Goal: Use online tool/utility: Utilize a website feature to perform a specific function

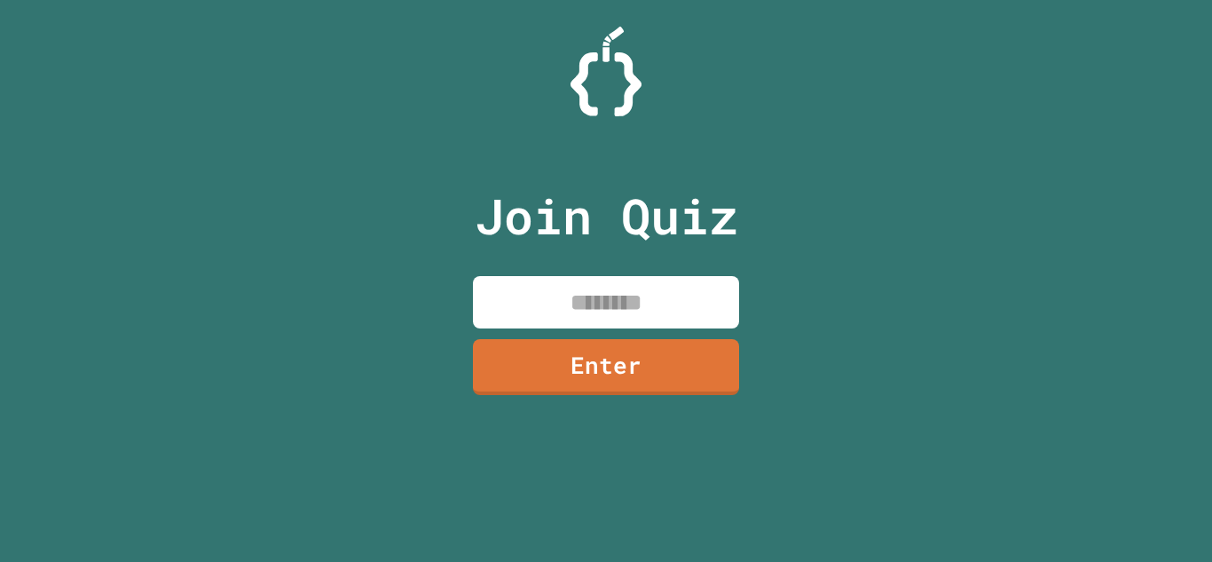
click at [565, 303] on input at bounding box center [606, 302] width 266 height 52
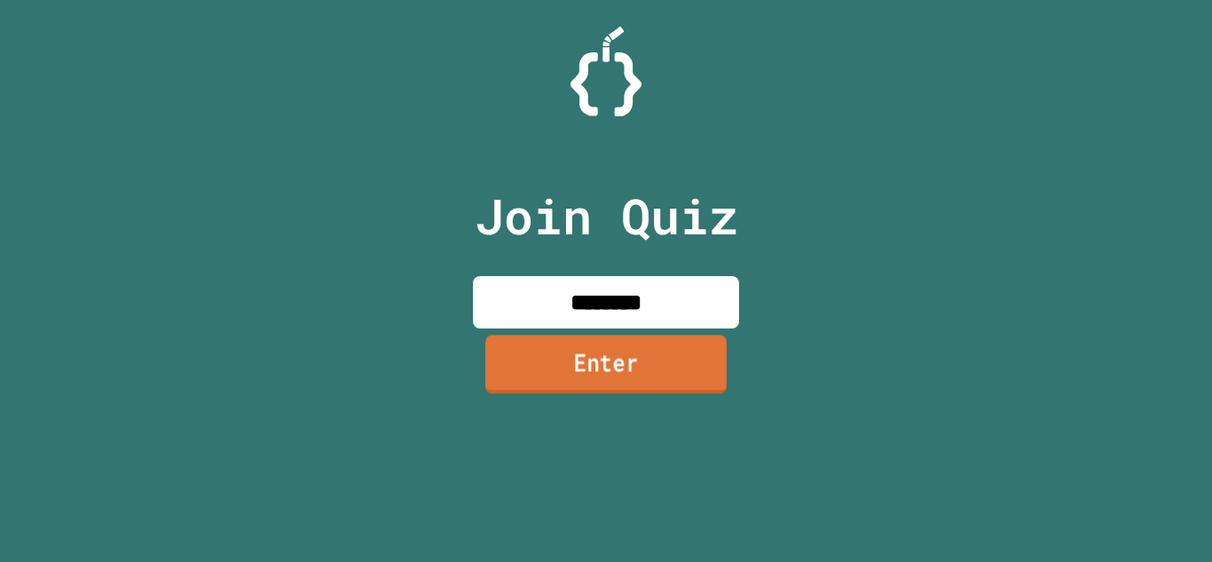
type input "********"
click at [614, 352] on link "Enter" at bounding box center [605, 363] width 241 height 59
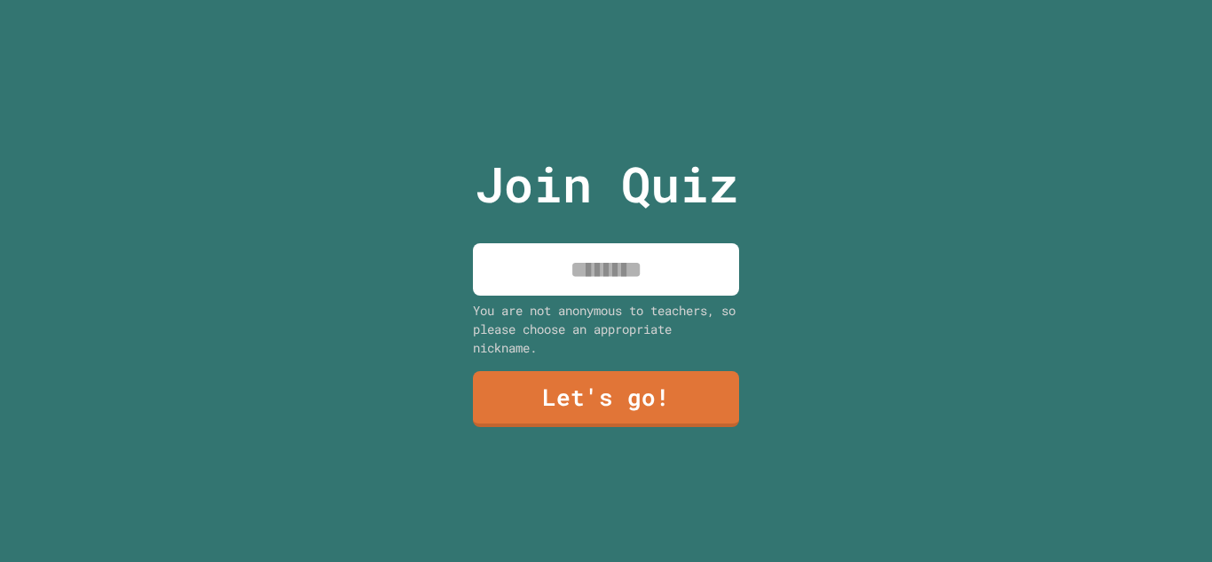
click at [601, 263] on input at bounding box center [606, 269] width 266 height 52
type input "*****"
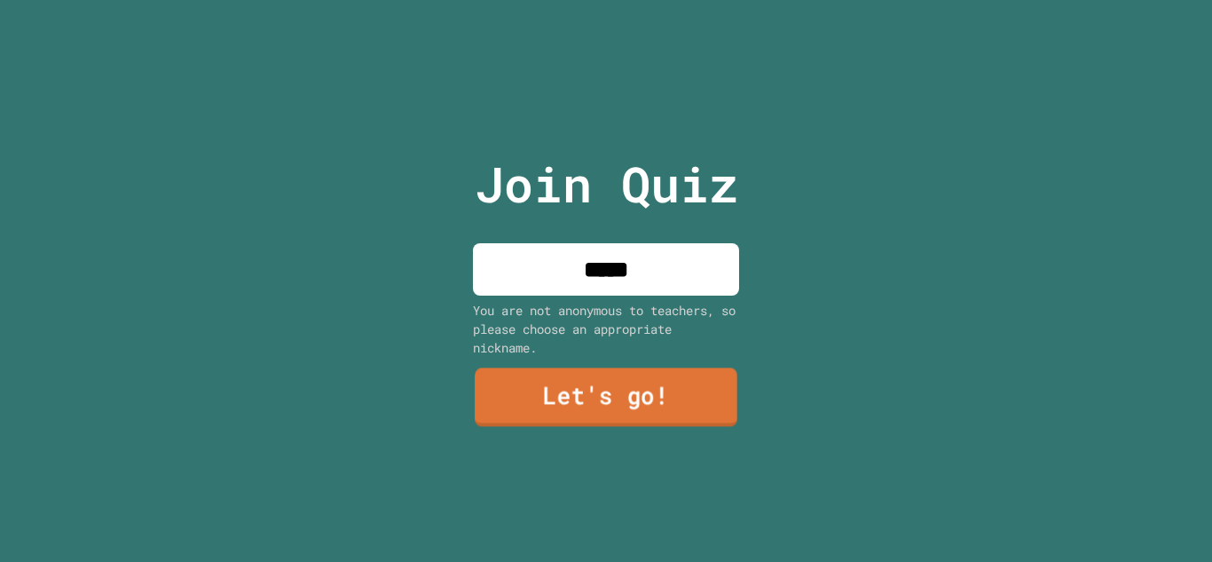
click at [645, 383] on link "Let's go!" at bounding box center [606, 397] width 263 height 59
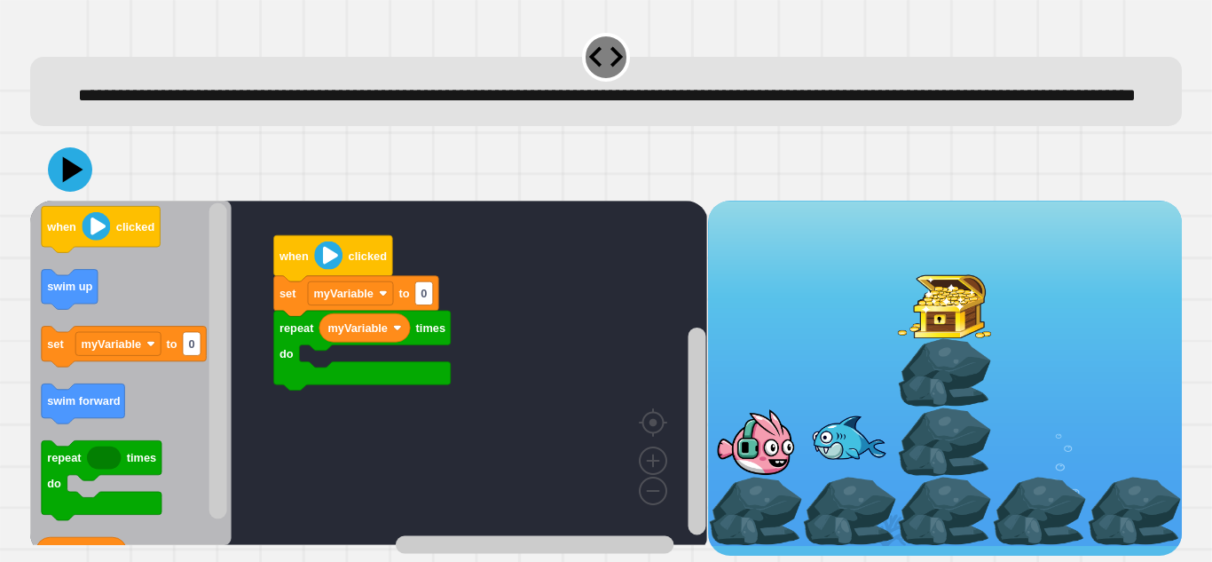
scroll to position [20, 0]
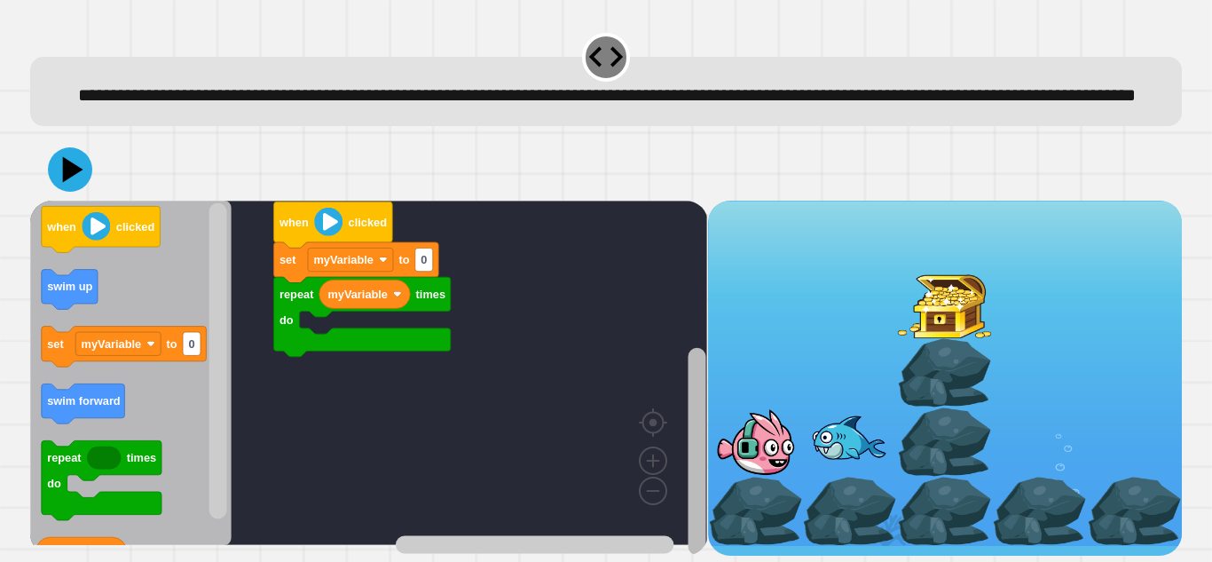
click at [696, 384] on rect "Blockly Workspace" at bounding box center [697, 451] width 18 height 207
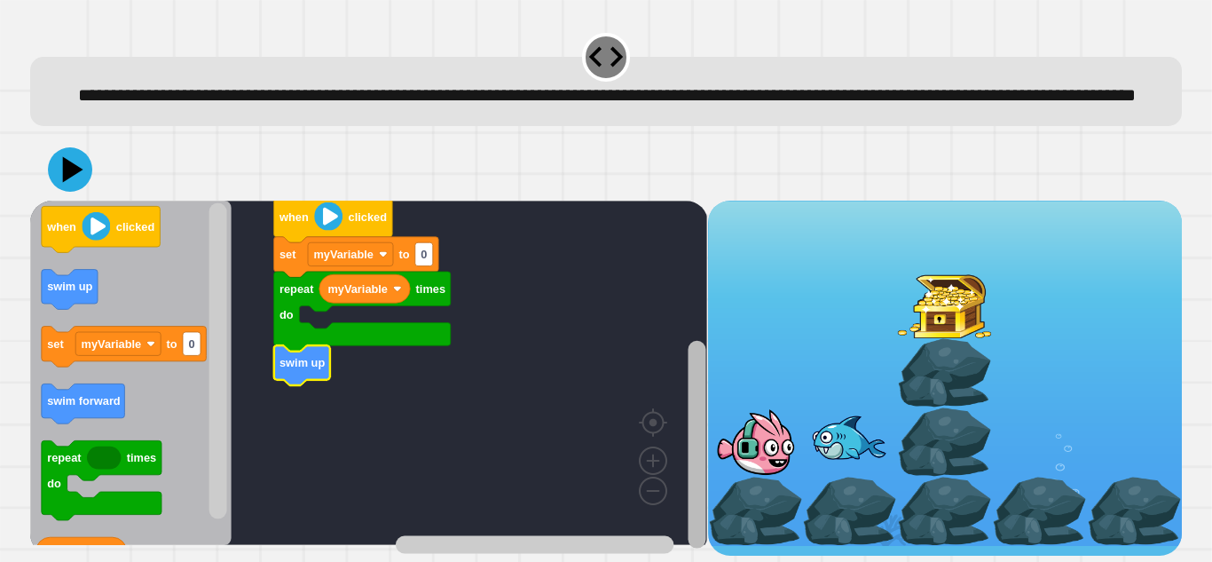
click at [703, 389] on rect "Blockly Workspace" at bounding box center [697, 445] width 18 height 208
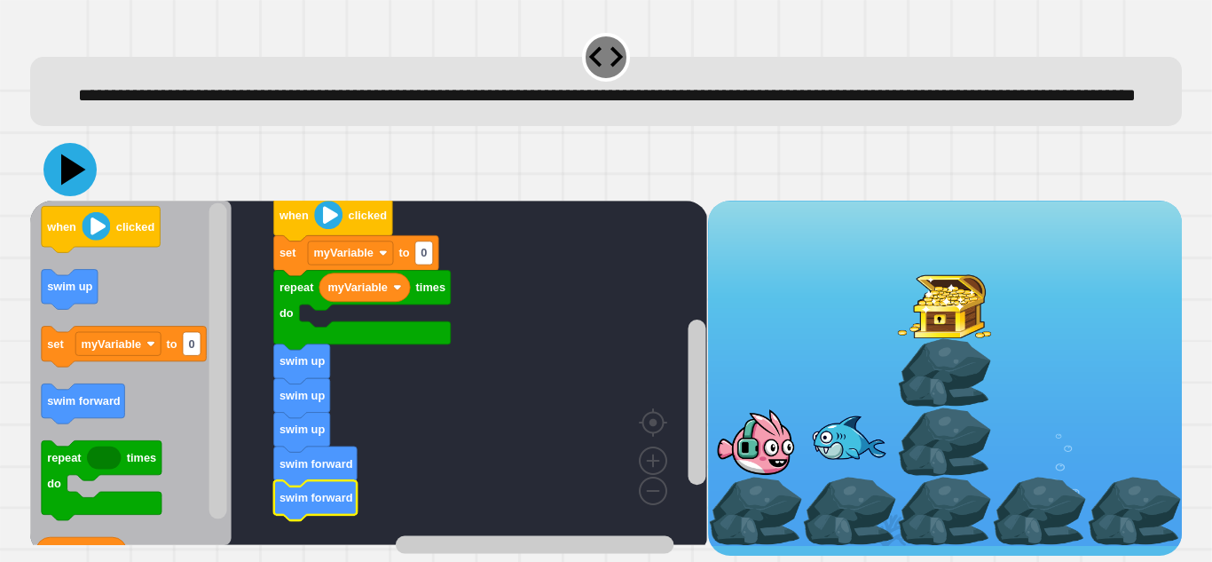
click at [70, 164] on icon at bounding box center [69, 169] width 53 height 53
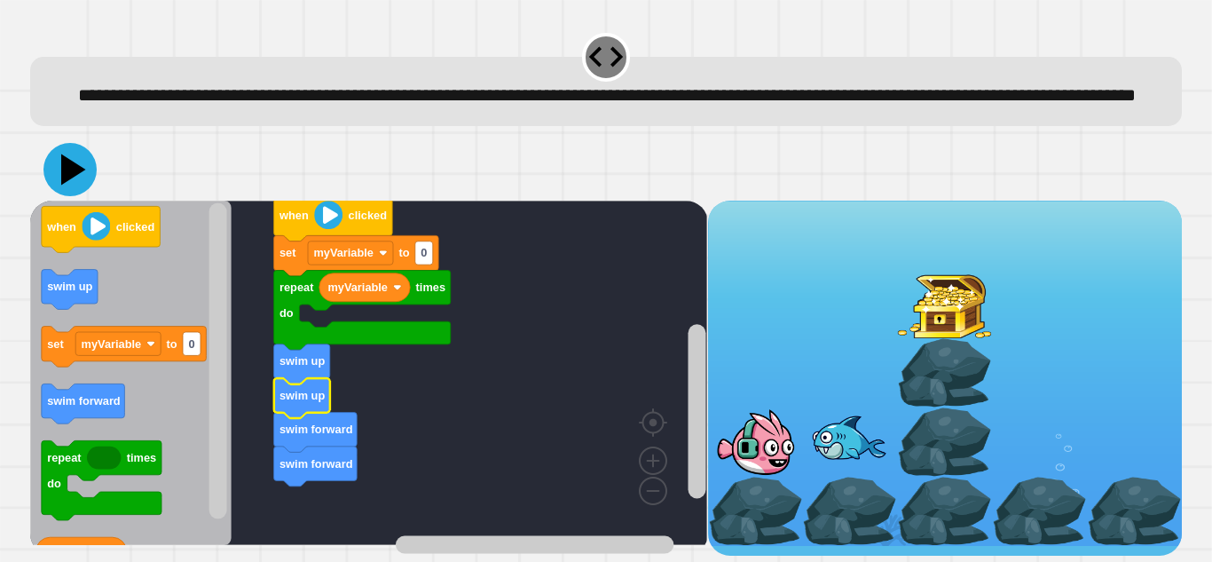
click at [84, 186] on icon at bounding box center [69, 169] width 53 height 53
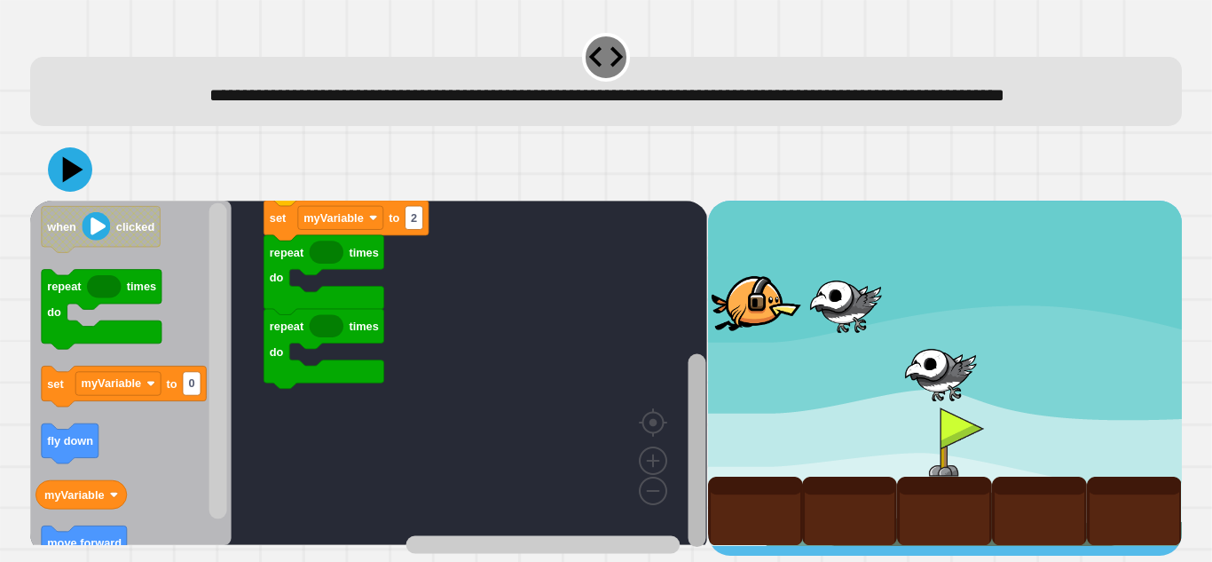
click at [703, 389] on rect "Blockly Workspace" at bounding box center [697, 450] width 18 height 193
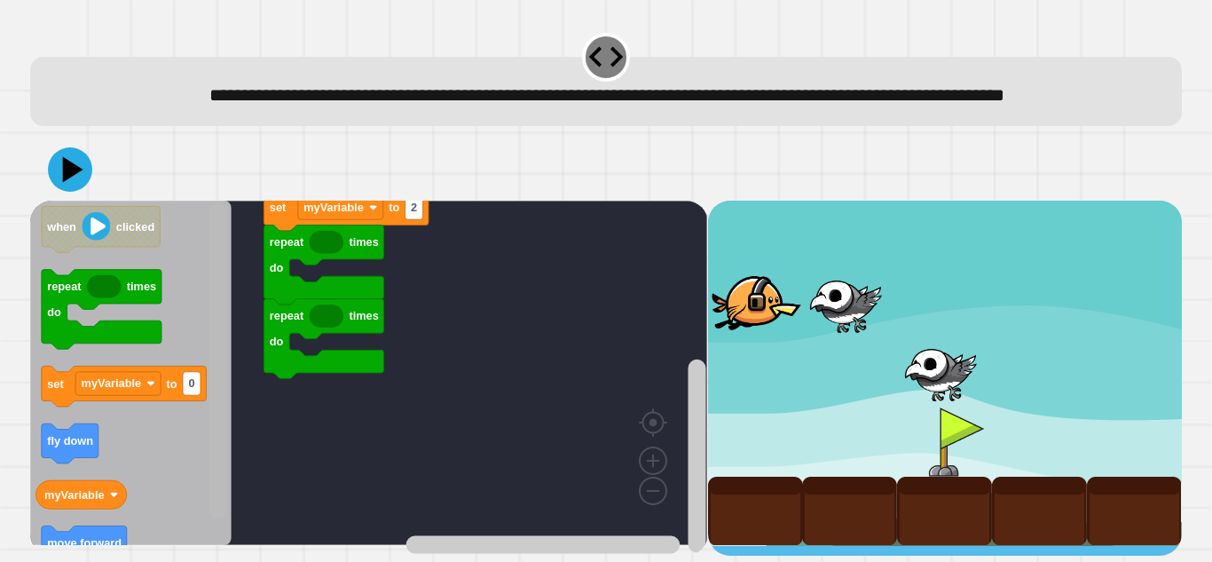
click at [224, 455] on rect "Blockly Workspace" at bounding box center [218, 361] width 18 height 316
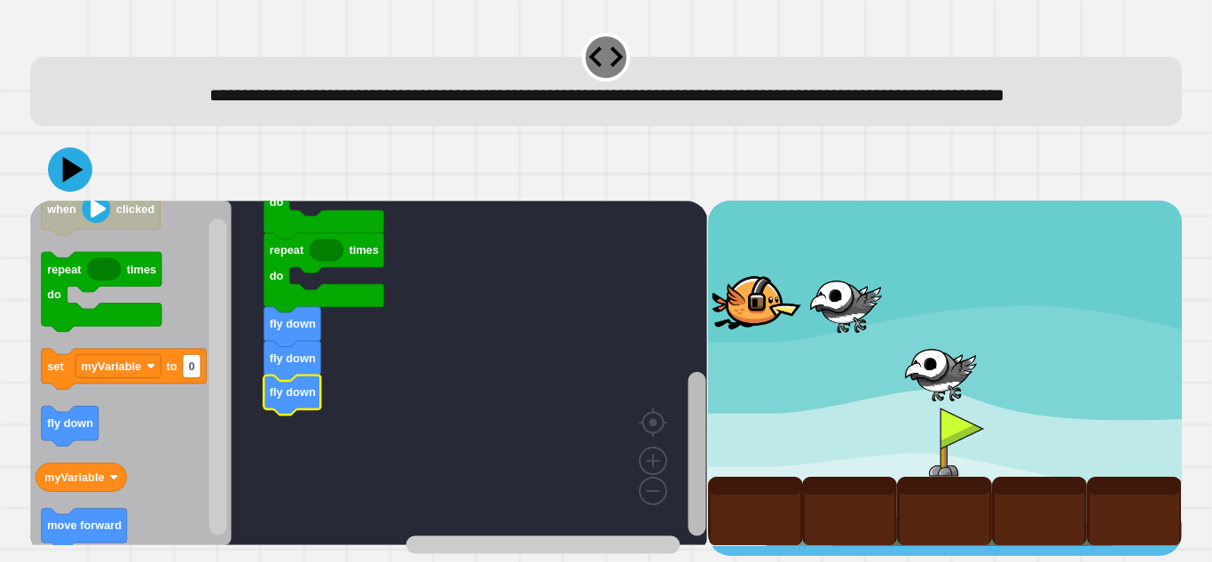
click at [688, 424] on rect "Blockly Workspace" at bounding box center [697, 454] width 18 height 164
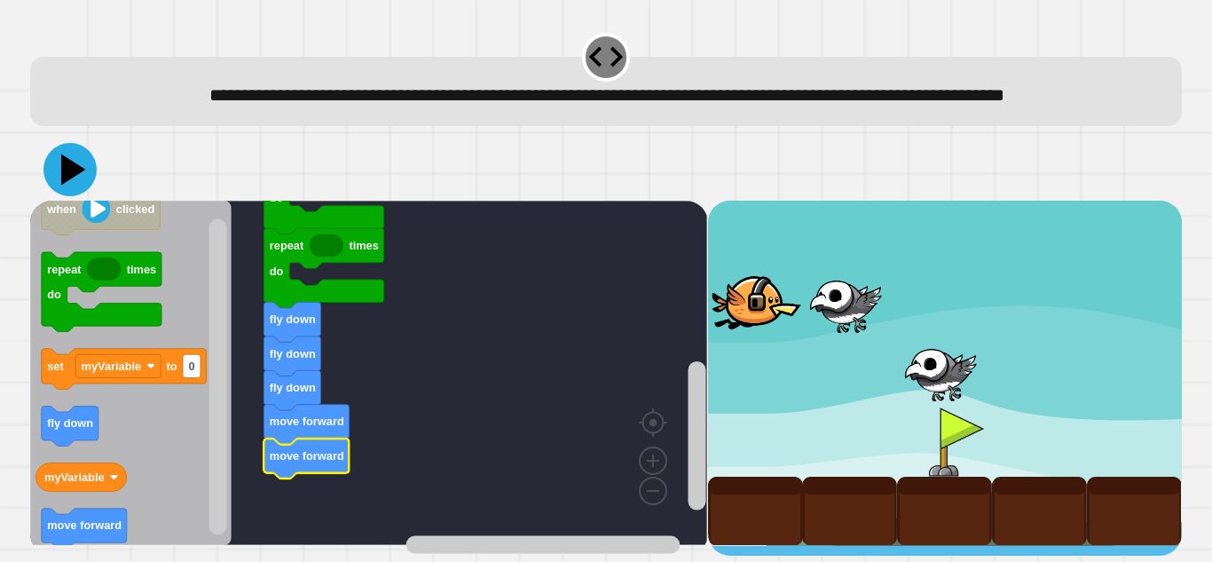
click at [68, 187] on icon at bounding box center [69, 169] width 53 height 53
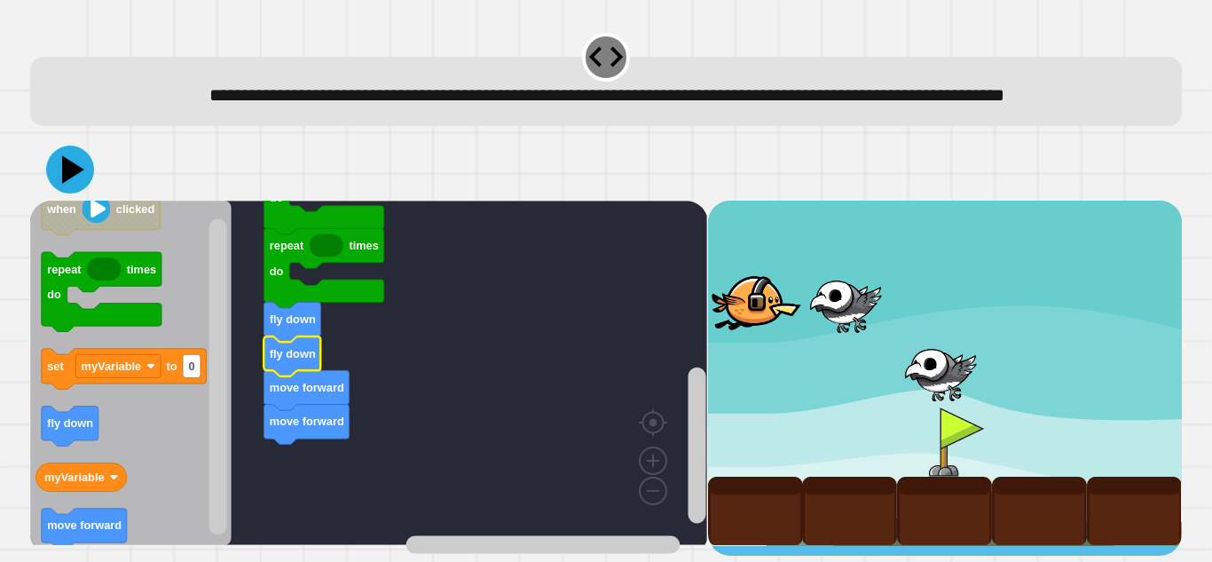
click at [59, 176] on div at bounding box center [605, 169] width 1151 height 62
click at [72, 183] on icon at bounding box center [73, 169] width 20 height 27
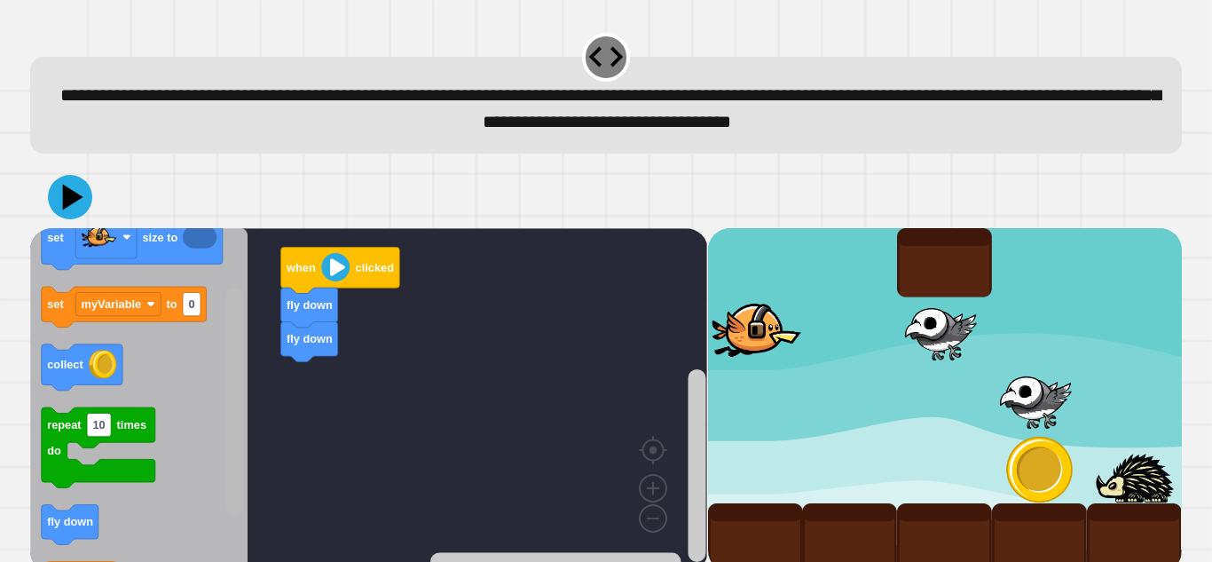
click at [228, 479] on rect "Blockly Workspace" at bounding box center [234, 402] width 18 height 229
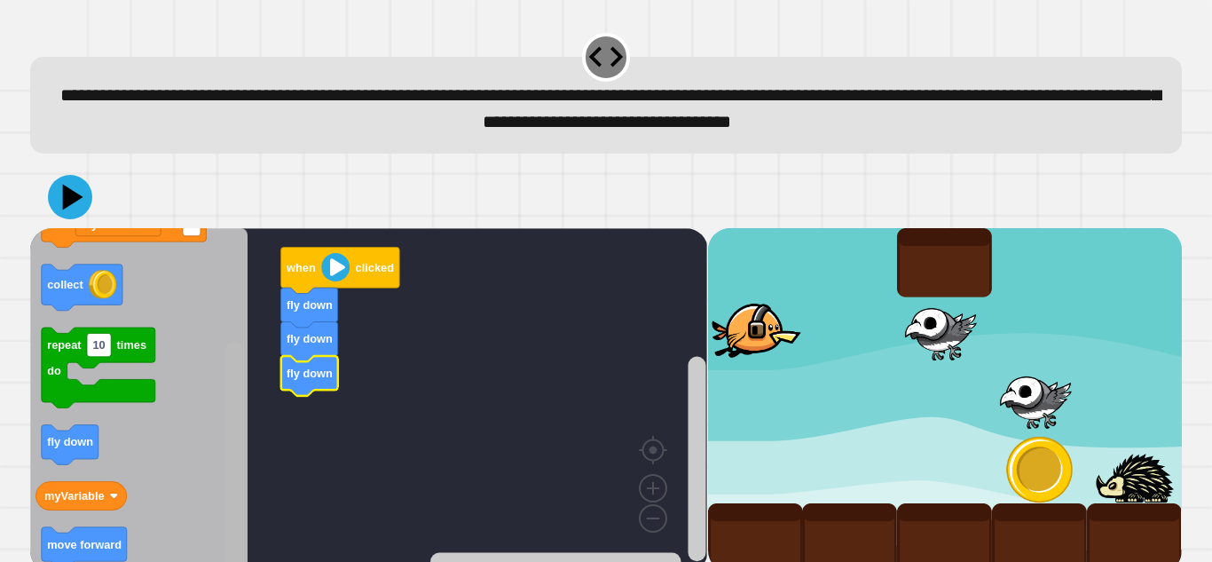
click at [231, 483] on rect "Blockly Workspace" at bounding box center [234, 455] width 18 height 229
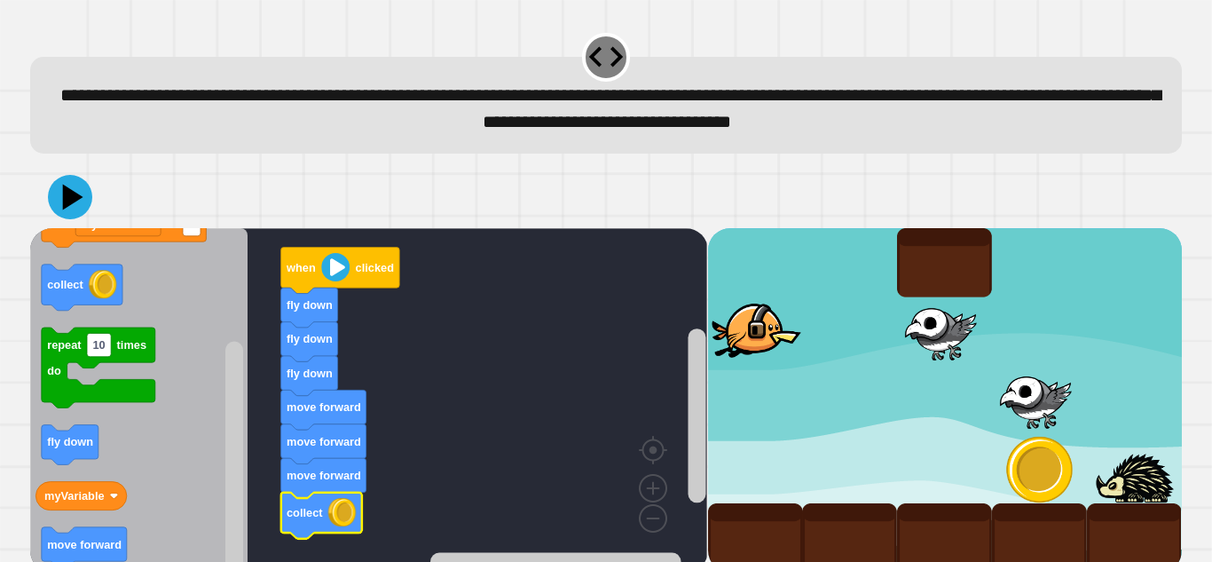
click at [51, 161] on div "fly down fly down move forward move forward move forward collect fly down when …" at bounding box center [605, 369] width 1163 height 419
click at [67, 195] on icon at bounding box center [73, 196] width 23 height 29
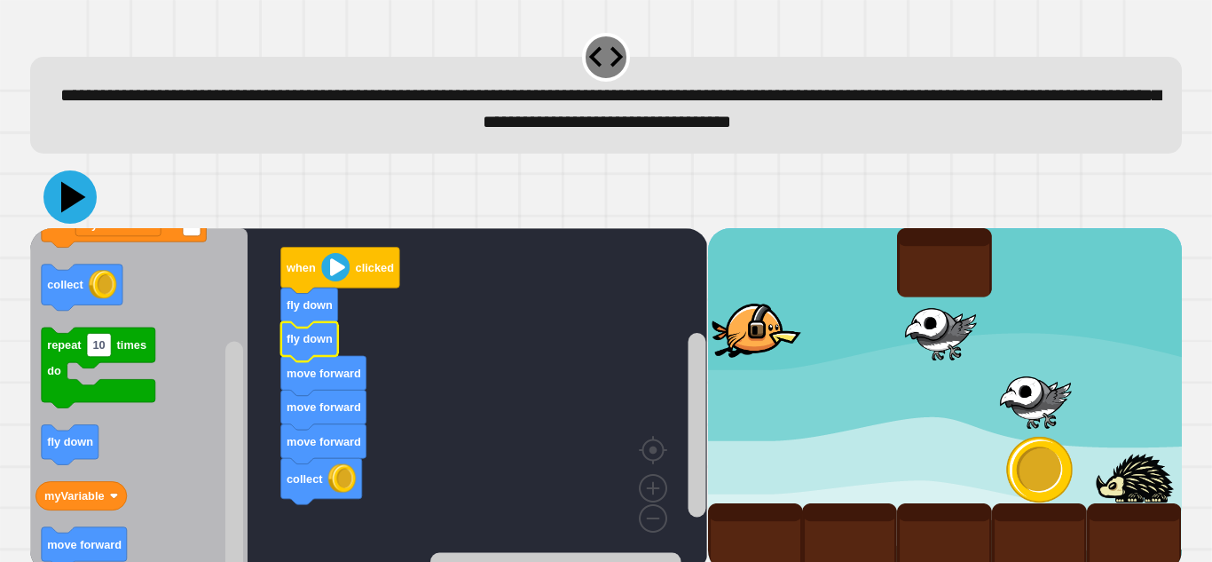
click at [75, 200] on icon at bounding box center [73, 196] width 25 height 31
click at [218, 321] on div "fly down fly down move forward move forward move forward collect when clicked w…" at bounding box center [368, 400] width 677 height 344
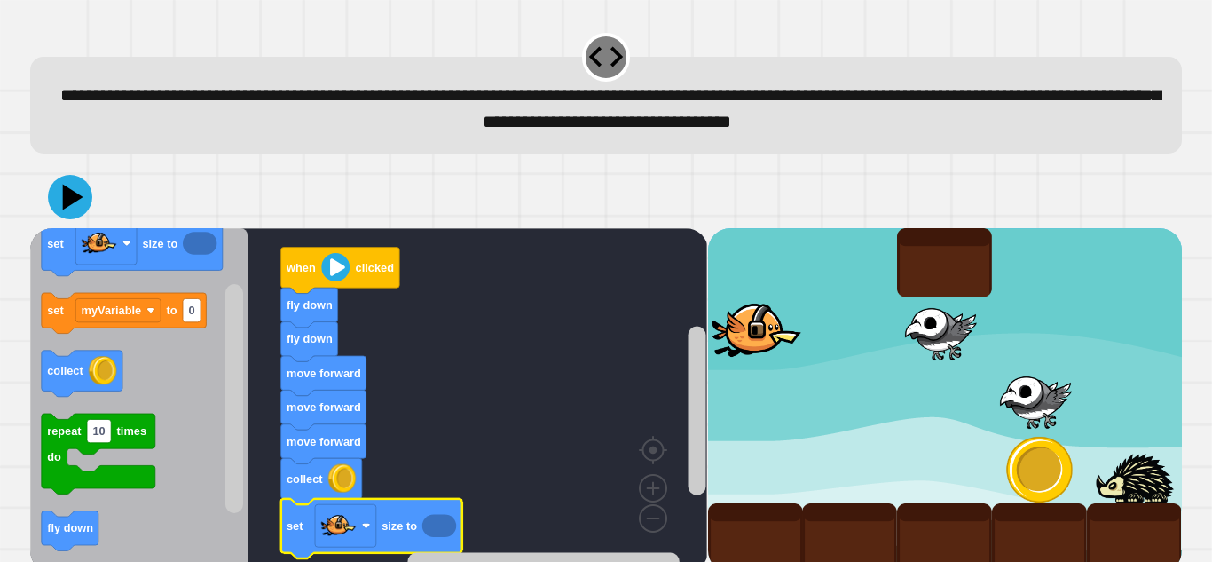
click at [436, 530] on icon "Blockly Workspace" at bounding box center [439, 525] width 34 height 23
click at [434, 524] on icon "Blockly Workspace" at bounding box center [439, 525] width 34 height 23
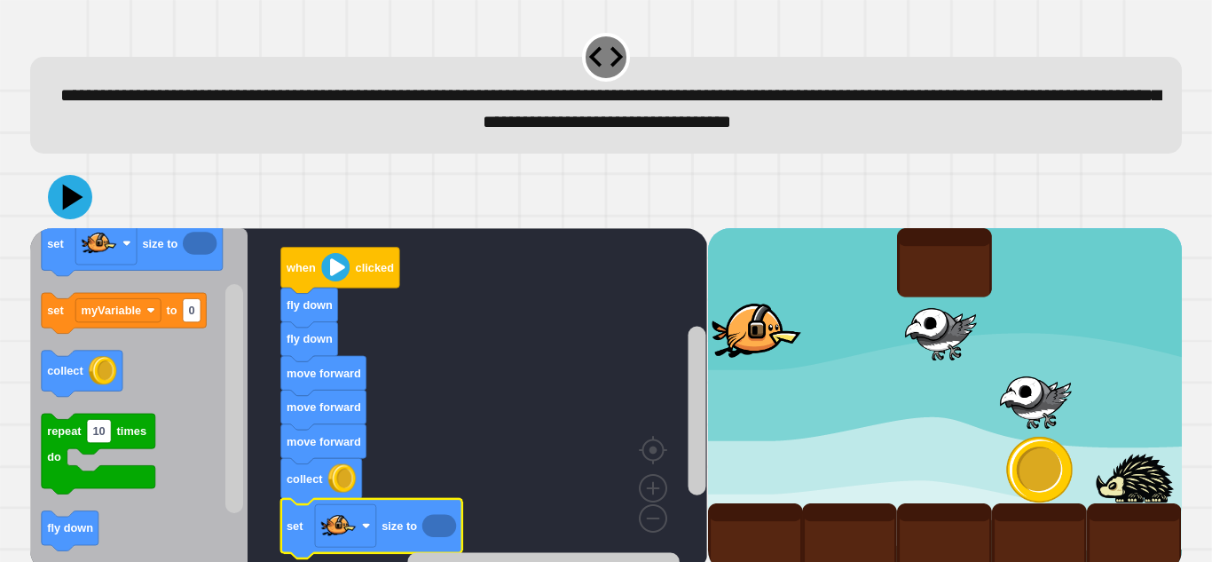
click at [420, 526] on icon "Blockly Workspace" at bounding box center [371, 528] width 181 height 59
click at [67, 215] on icon at bounding box center [69, 196] width 53 height 53
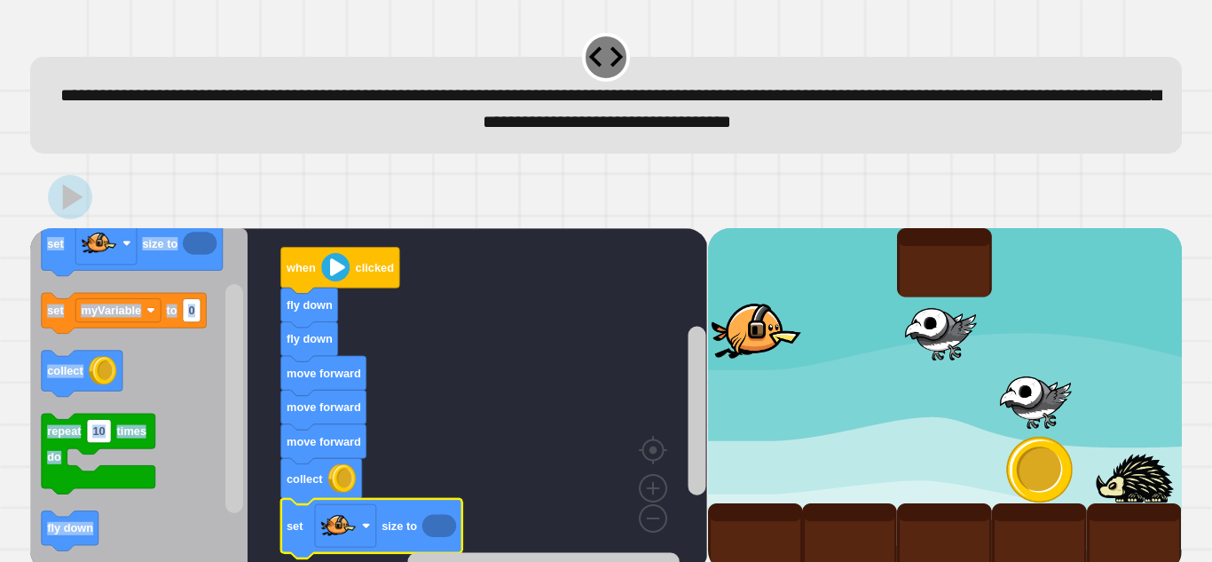
drag, startPoint x: 1211, startPoint y: 182, endPoint x: 1210, endPoint y: 260, distance: 78.1
click at [1210, 260] on div "**********" at bounding box center [606, 281] width 1212 height 562
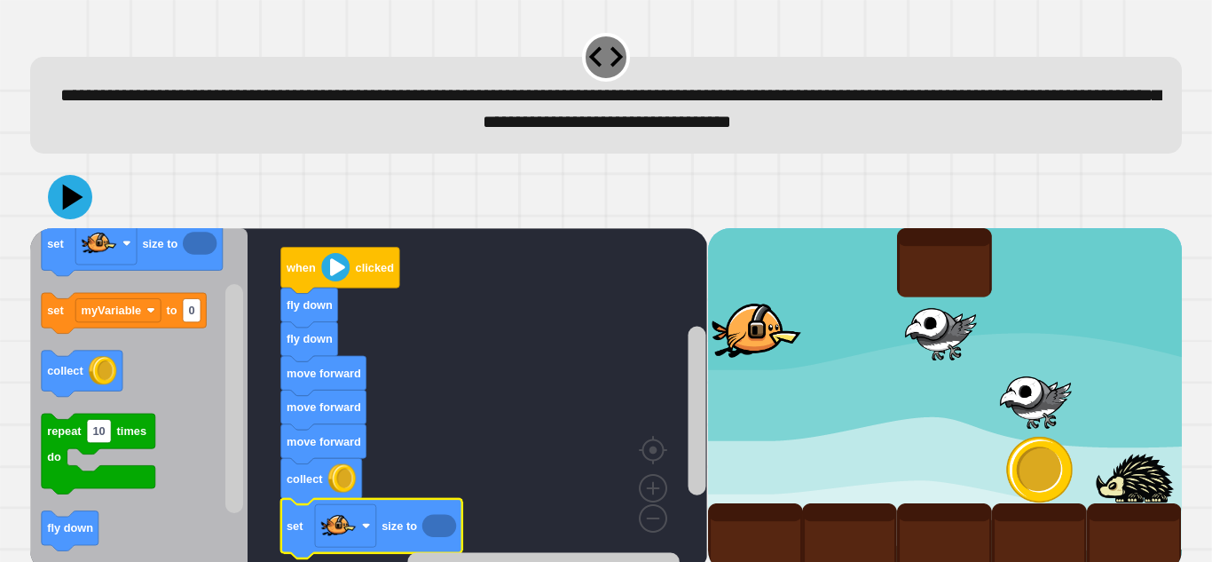
drag, startPoint x: 1208, startPoint y: 172, endPoint x: 1210, endPoint y: 224, distance: 52.4
click at [1210, 224] on div "**********" at bounding box center [606, 281] width 1212 height 562
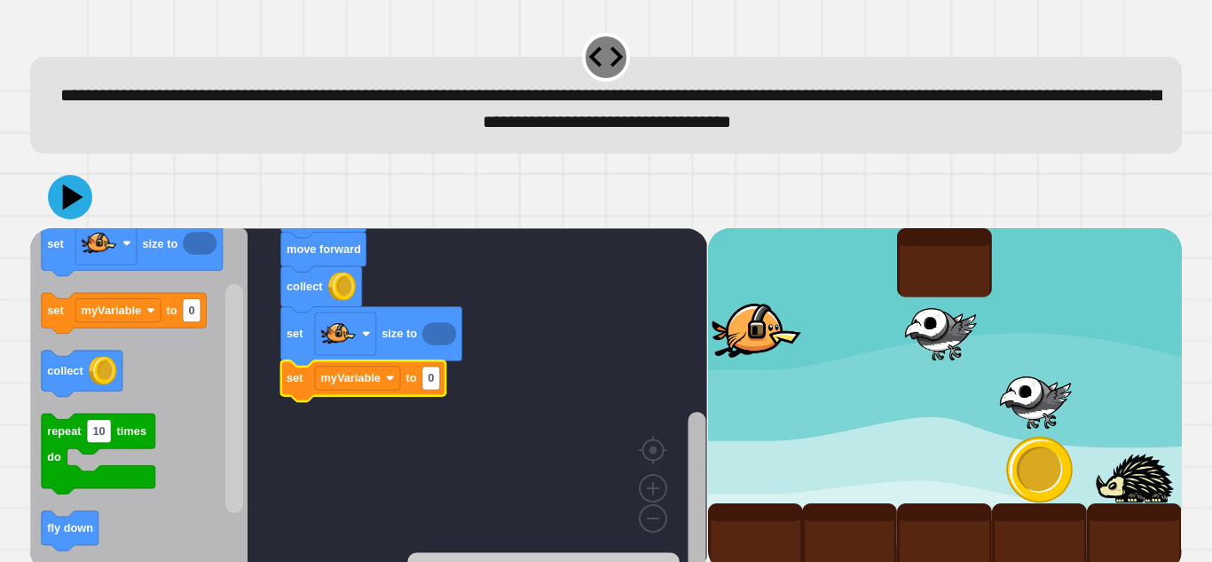
click at [679, 471] on div "when clicked fly down fly down move forward move forward move forward collect s…" at bounding box center [368, 400] width 677 height 344
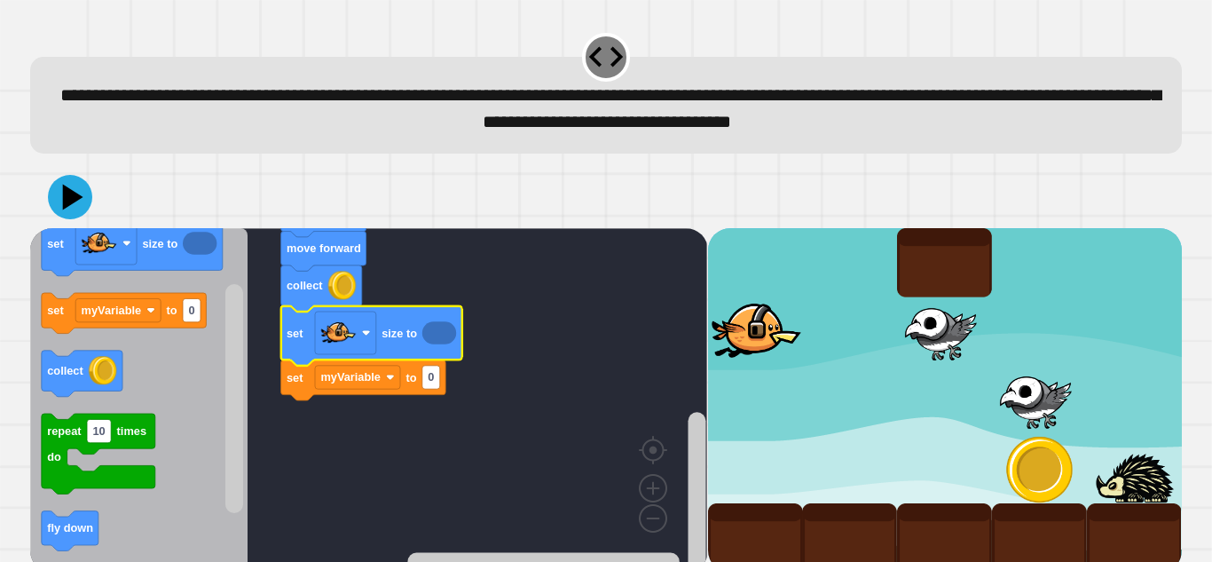
click at [444, 333] on icon "Blockly Workspace" at bounding box center [439, 332] width 34 height 23
click at [437, 335] on icon "Blockly Workspace" at bounding box center [439, 332] width 34 height 23
click at [428, 370] on rect "Blockly Workspace" at bounding box center [431, 376] width 18 height 23
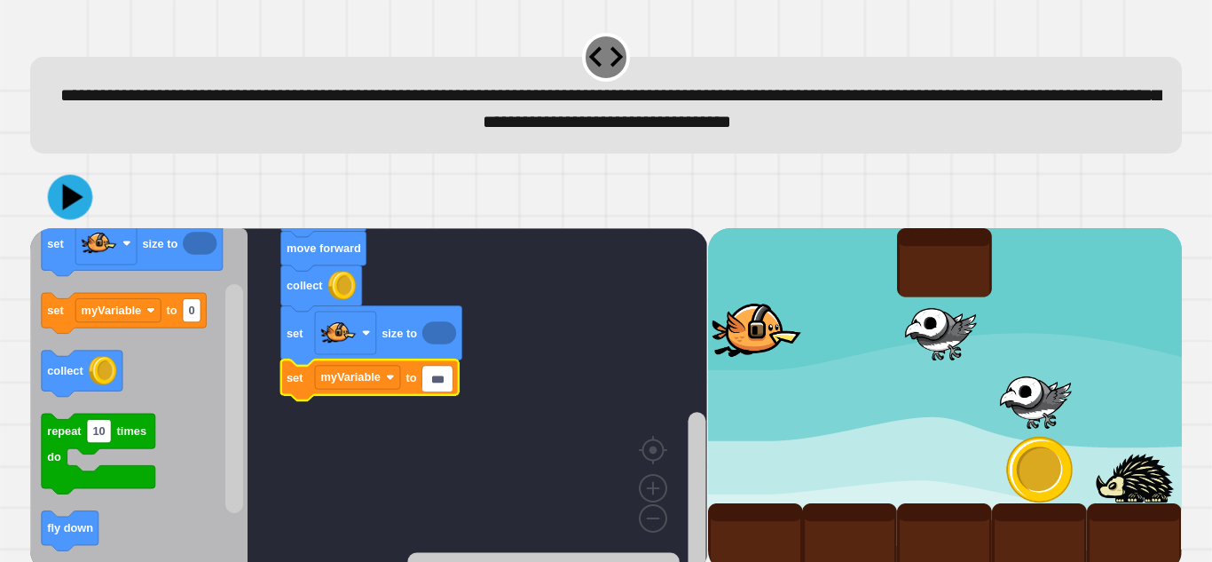
type input "***"
click at [83, 200] on icon at bounding box center [70, 197] width 45 height 45
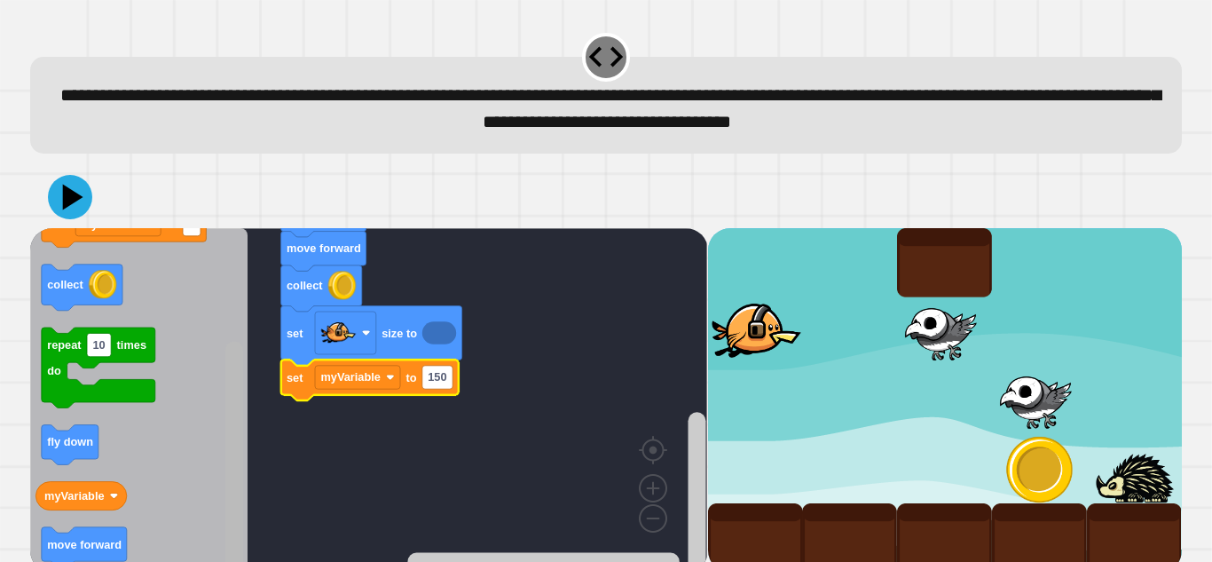
click at [224, 529] on icon "Blockly Workspace" at bounding box center [235, 400] width 22 height 340
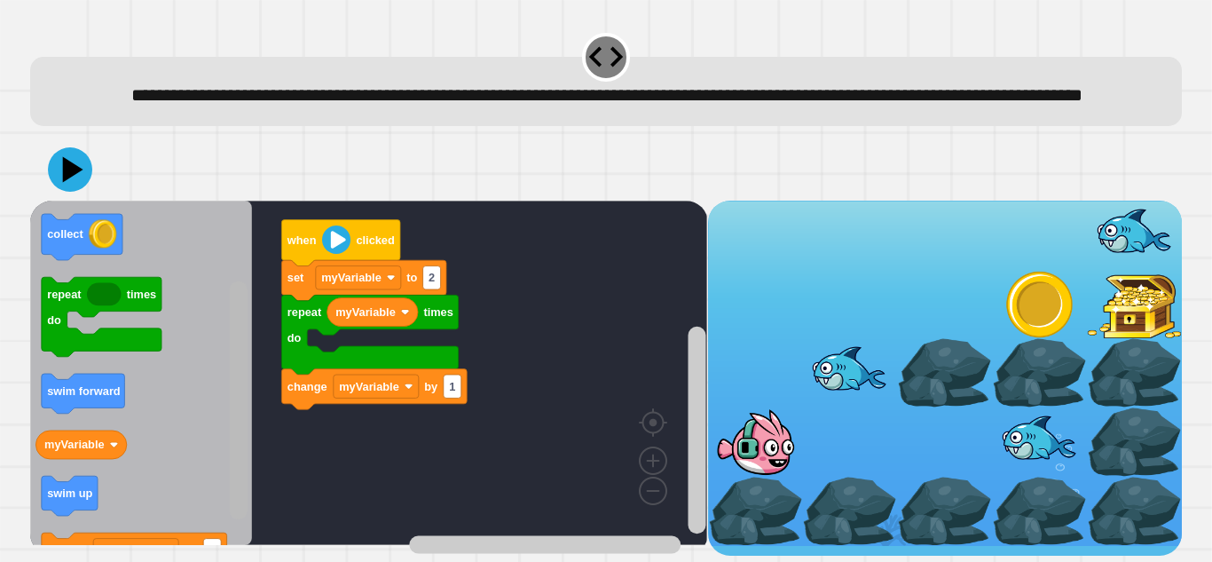
click at [240, 415] on rect "Blockly Workspace" at bounding box center [239, 400] width 18 height 238
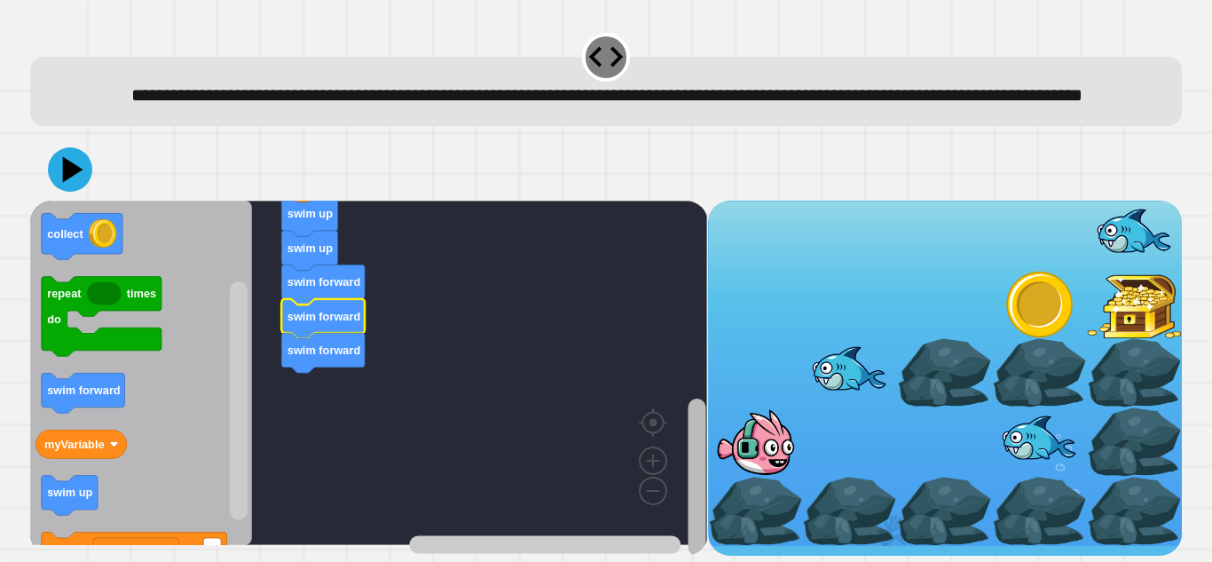
click at [688, 499] on rect "Blockly Workspace" at bounding box center [697, 476] width 18 height 157
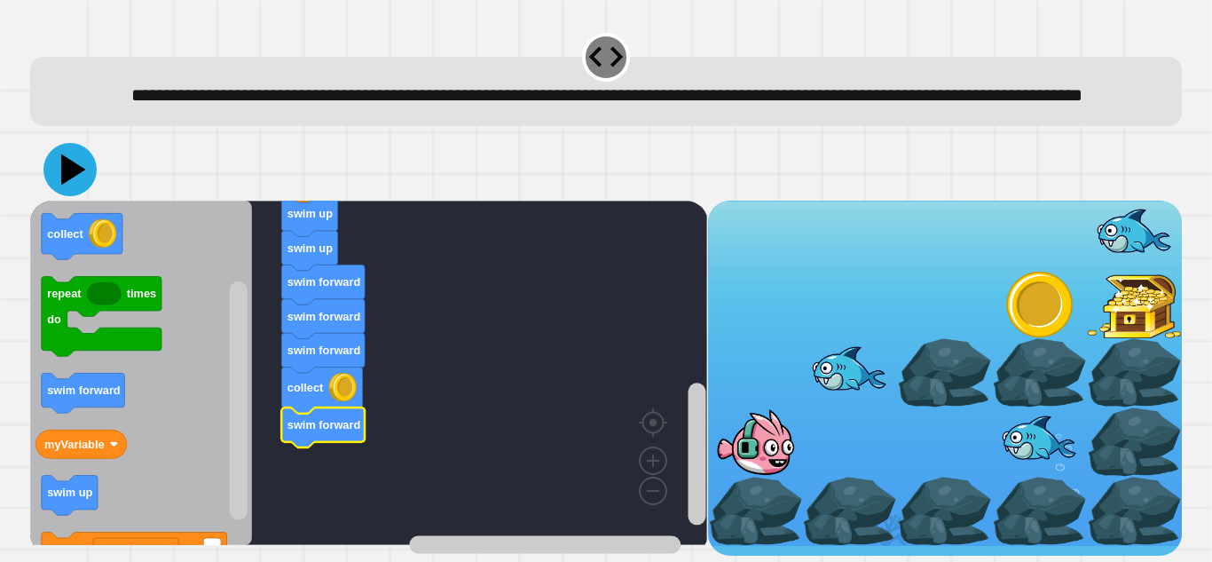
click at [78, 195] on icon at bounding box center [69, 169] width 53 height 53
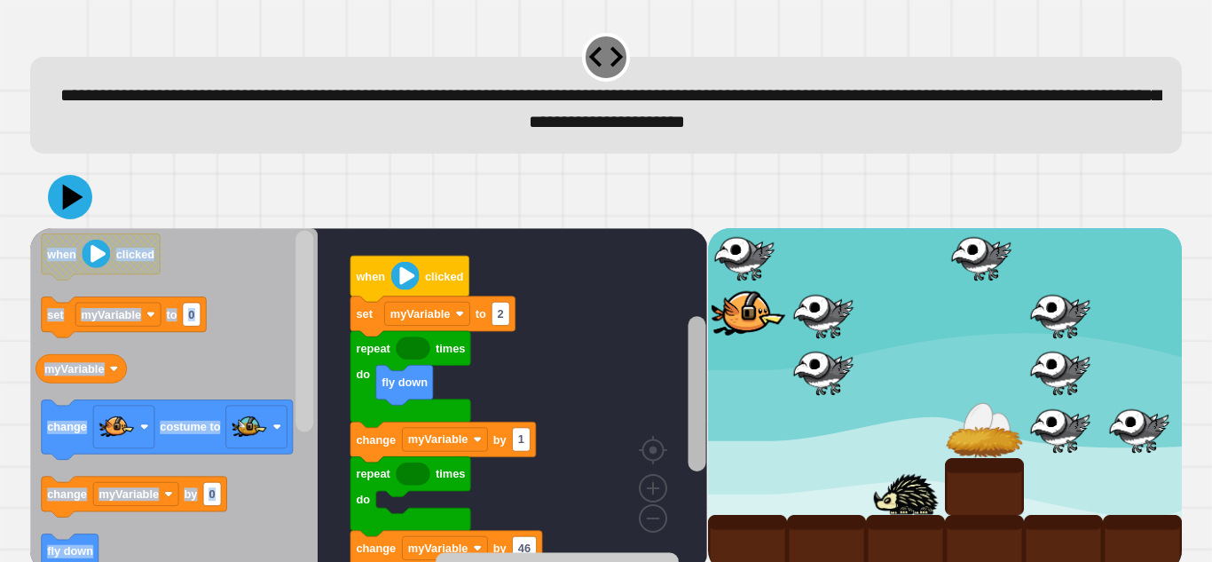
drag, startPoint x: 712, startPoint y: 358, endPoint x: 700, endPoint y: 406, distance: 50.3
click at [700, 406] on div "fly down set size to change myVariable by 46 repeat times do change myVariable …" at bounding box center [605, 400] width 1151 height 344
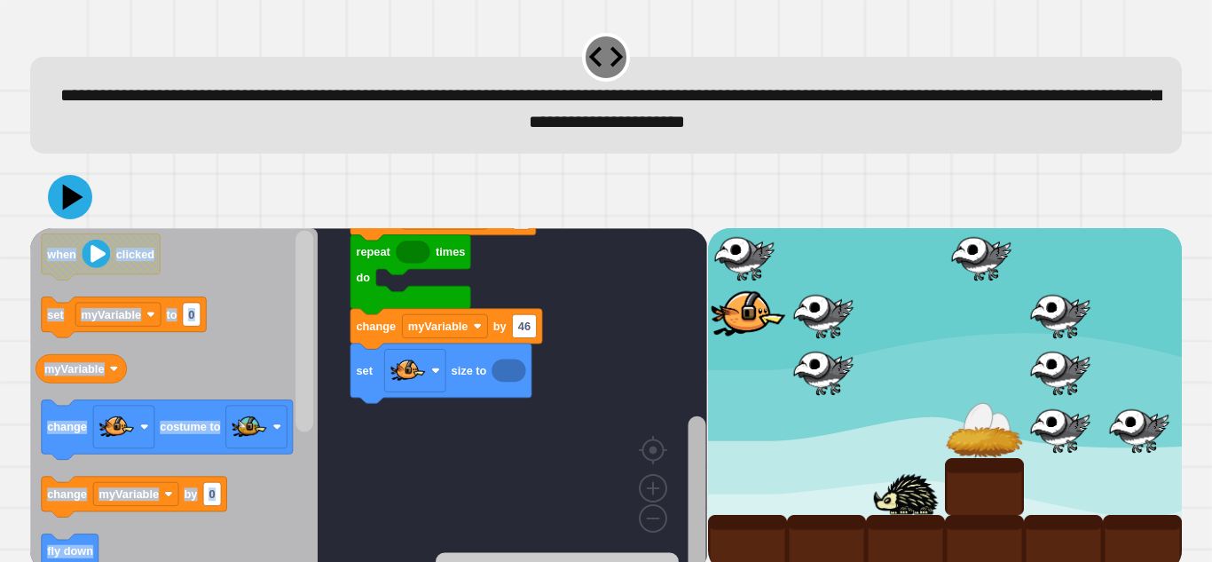
click at [674, 496] on div "fly down set size to change myVariable by 46 repeat times do change myVariable …" at bounding box center [368, 400] width 677 height 344
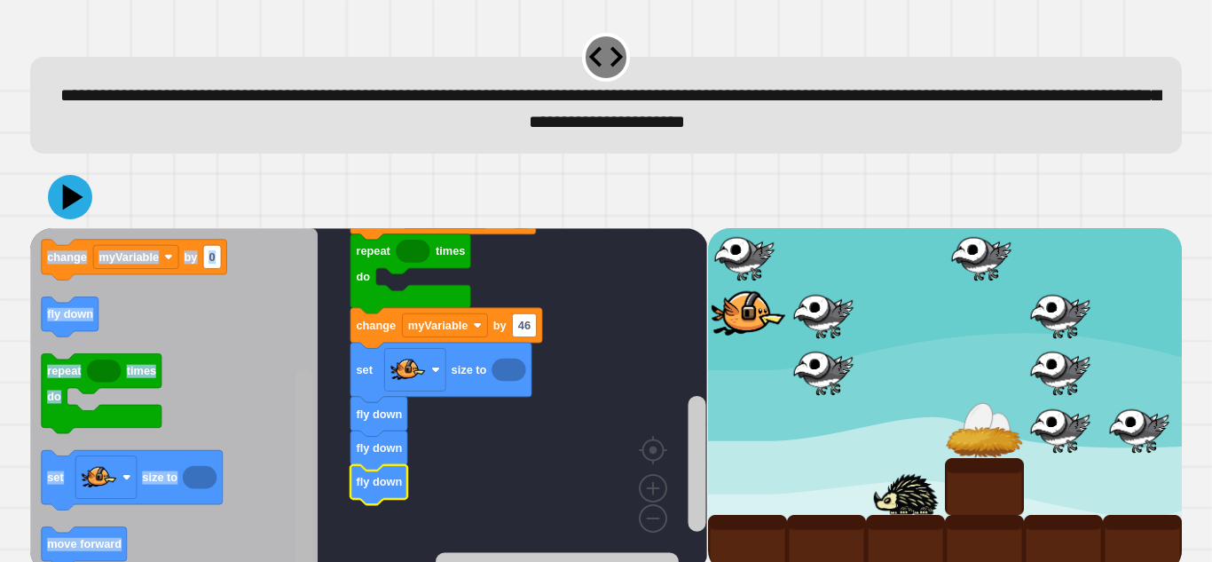
click at [292, 561] on html "**********" at bounding box center [606, 281] width 1212 height 562
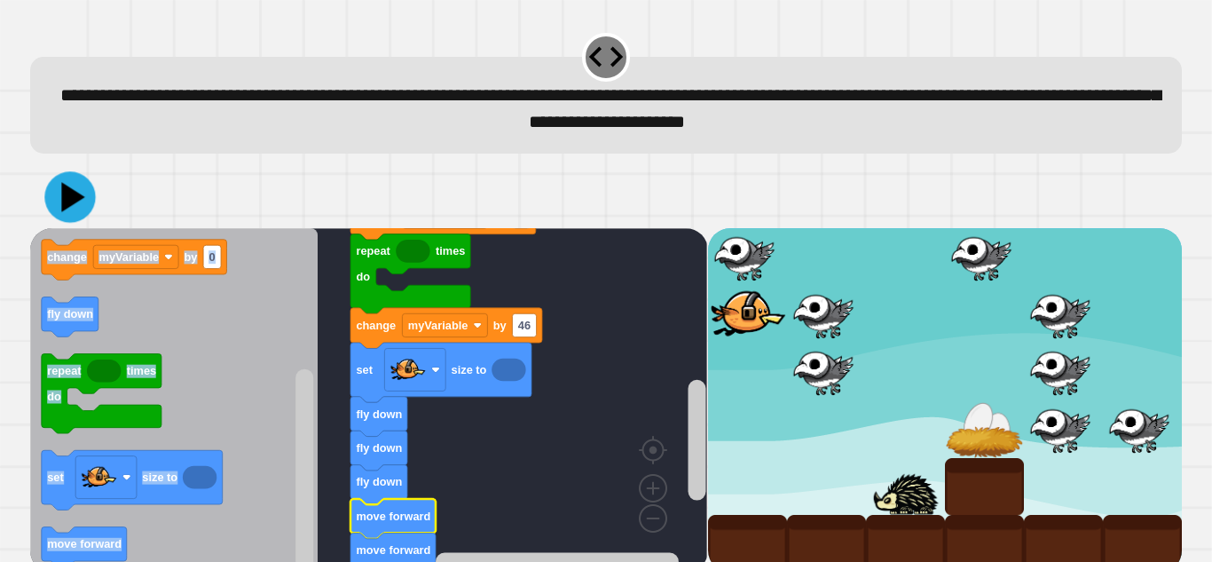
click at [87, 201] on icon at bounding box center [69, 196] width 51 height 51
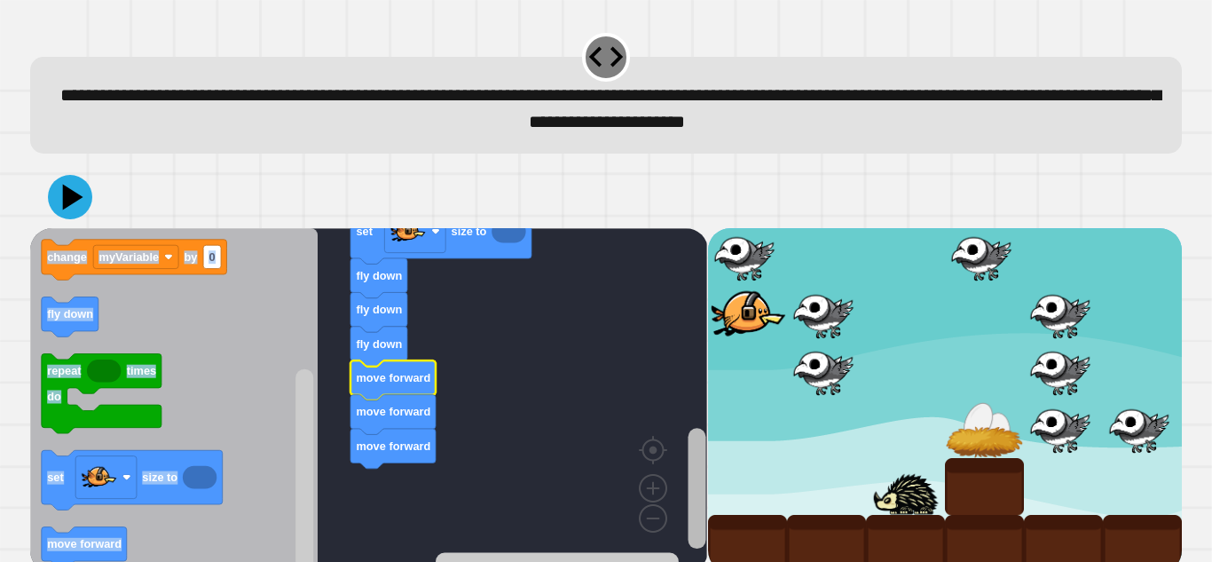
click at [693, 483] on rect "Blockly Workspace" at bounding box center [697, 488] width 18 height 121
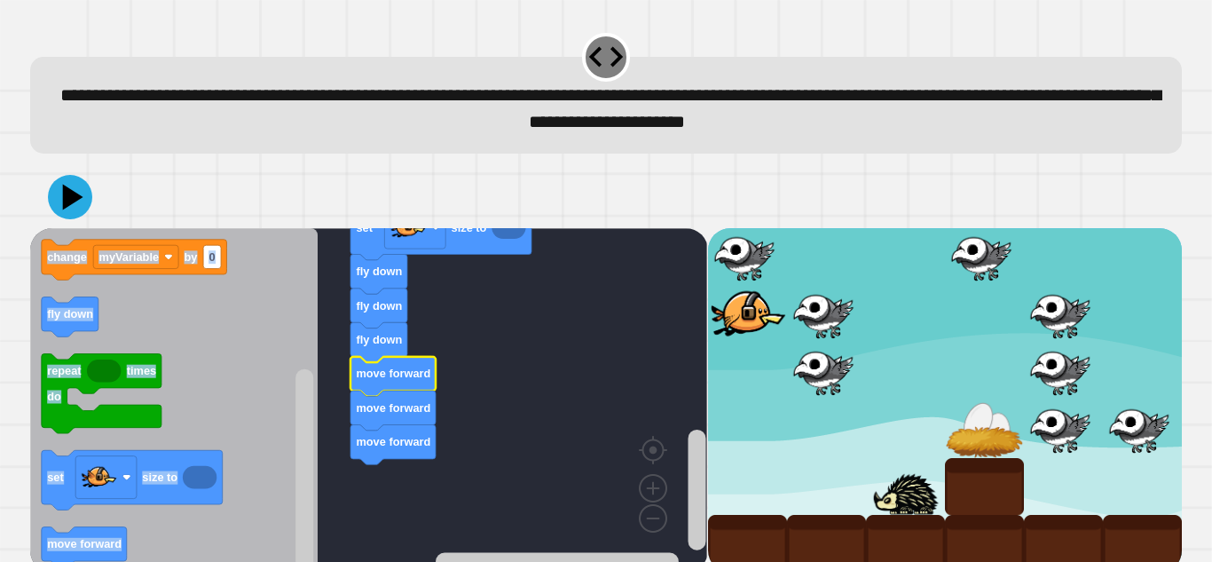
click at [276, 439] on icon "Blockly Workspace" at bounding box center [173, 400] width 287 height 344
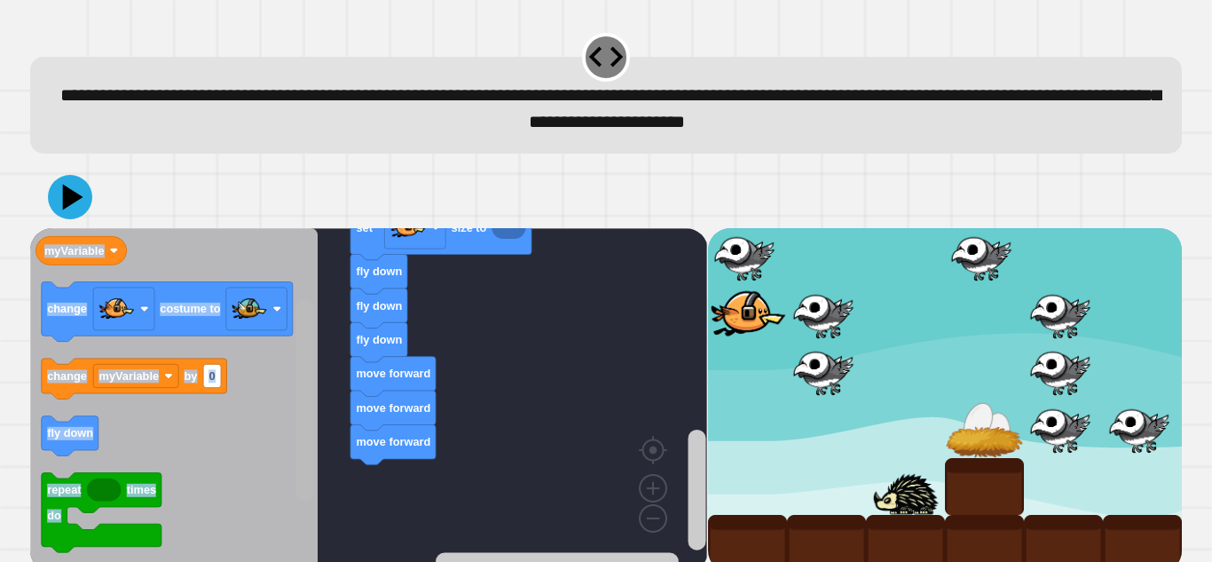
click at [292, 381] on div "fly down set size to fly down fly down fly down move forward move forward move …" at bounding box center [368, 400] width 677 height 344
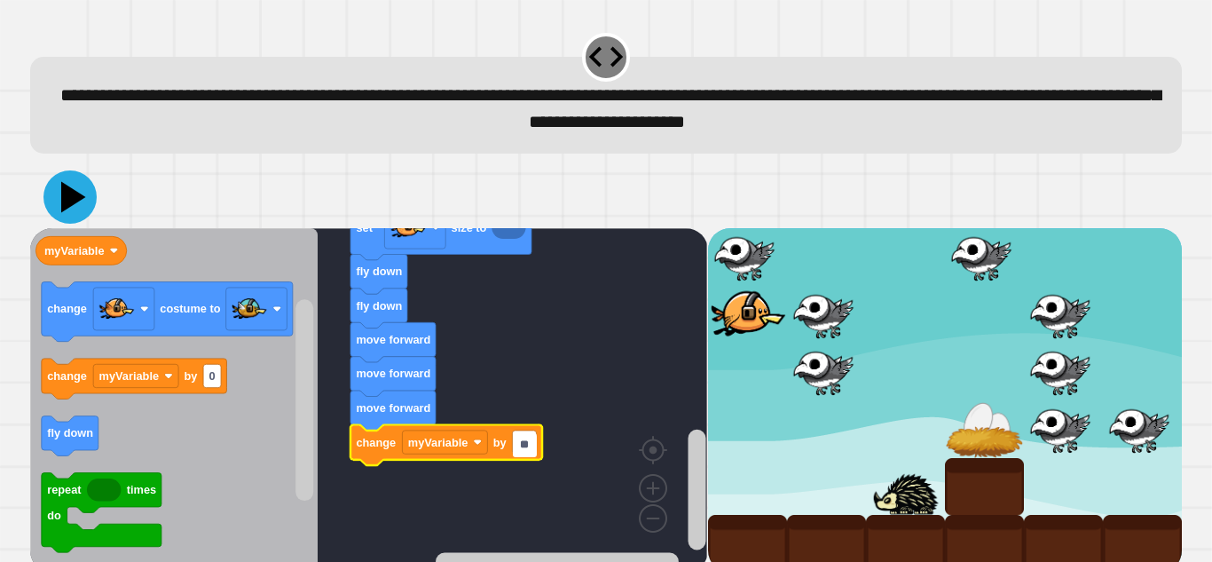
type input "**"
click at [73, 200] on icon at bounding box center [73, 196] width 25 height 31
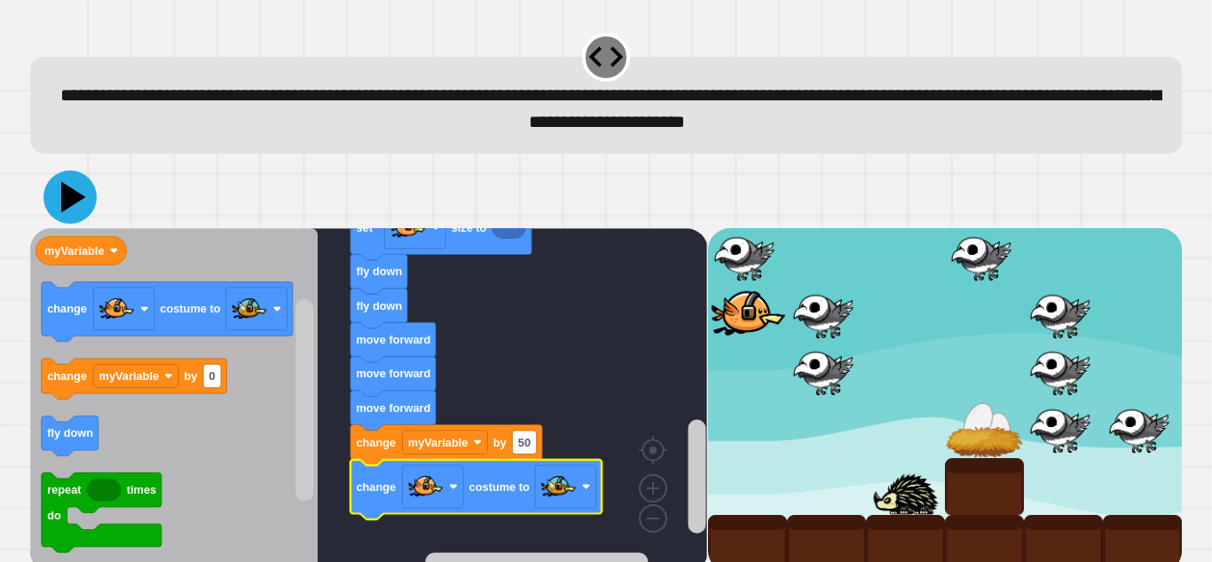
click at [63, 209] on icon at bounding box center [73, 196] width 25 height 31
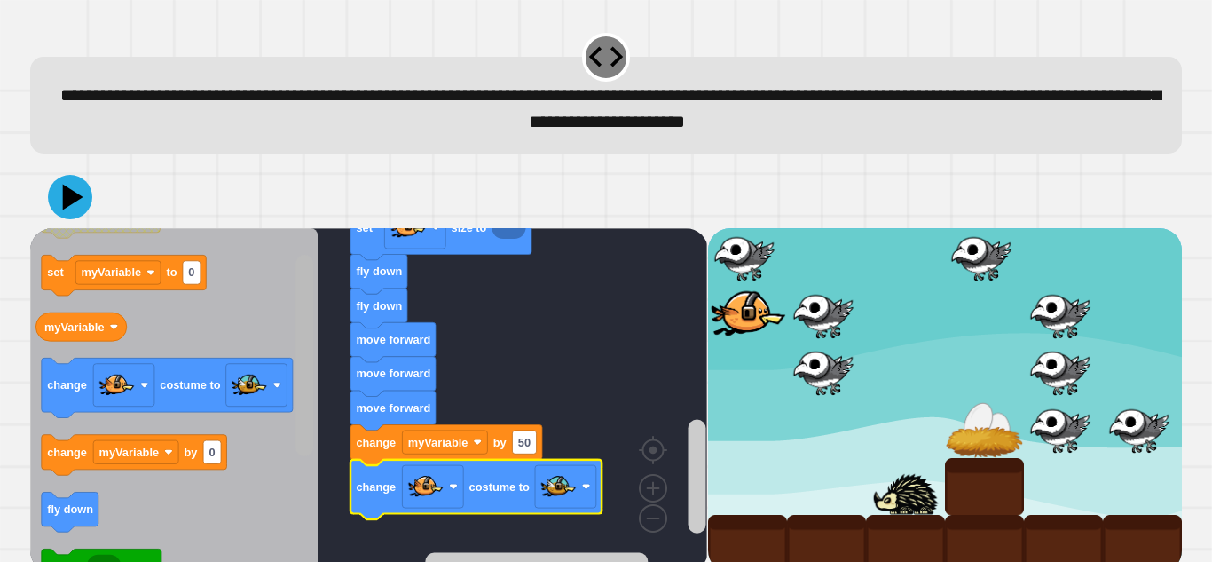
click at [291, 353] on div "when clicked set myVariable to 2 fly down repeat times do change myVariable by …" at bounding box center [368, 400] width 677 height 344
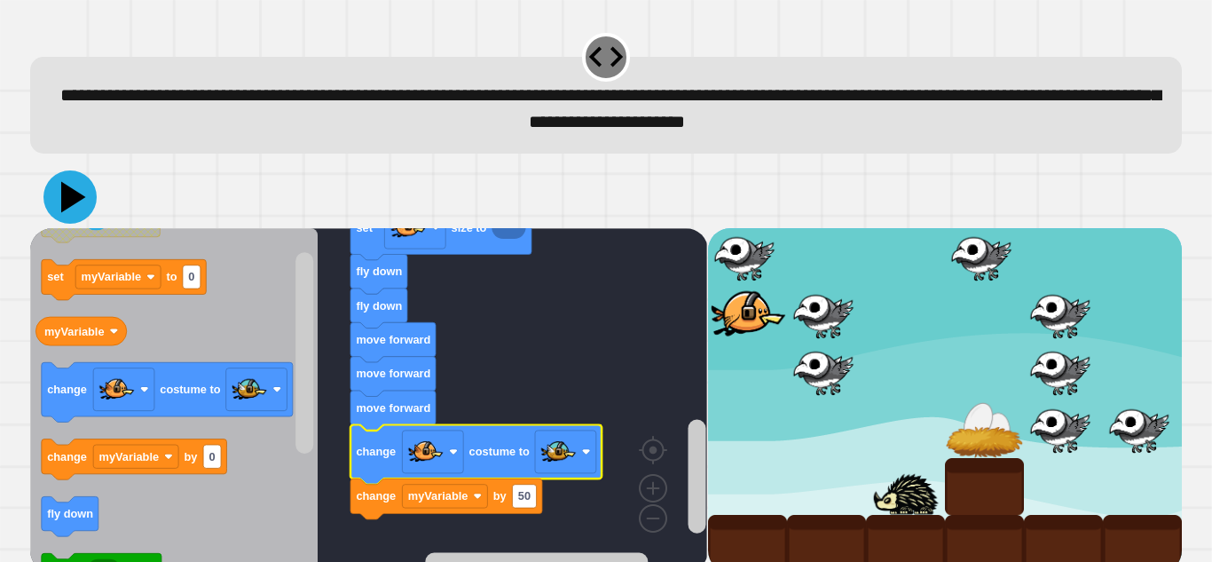
click at [86, 197] on icon at bounding box center [69, 196] width 53 height 53
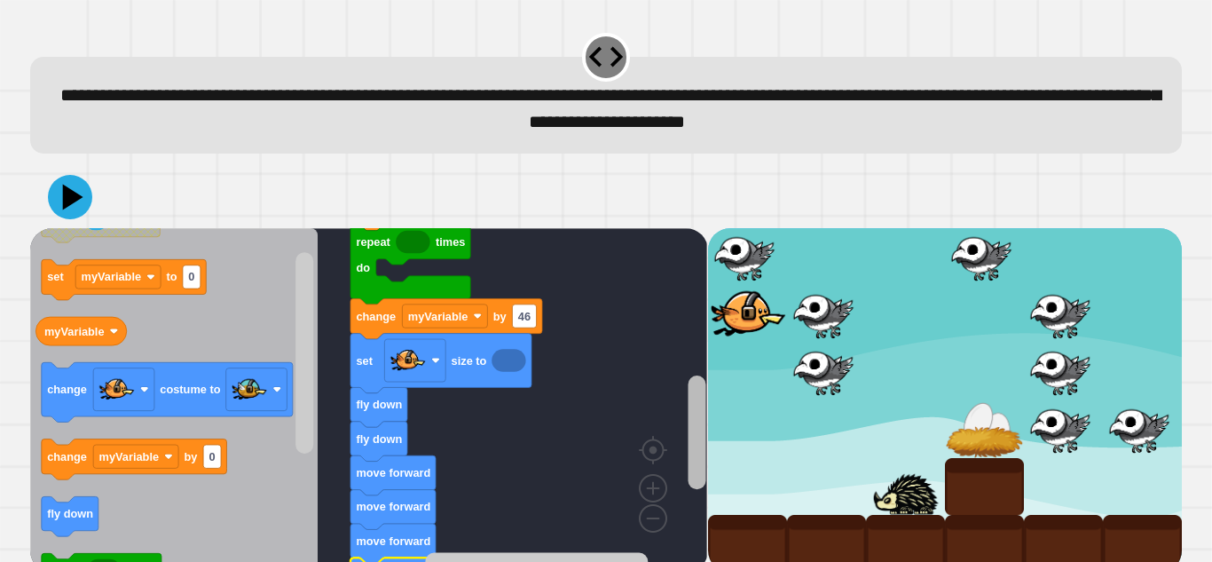
click at [681, 439] on div "when clicked set myVariable to 2 fly down repeat times do change myVariable by …" at bounding box center [368, 400] width 677 height 344
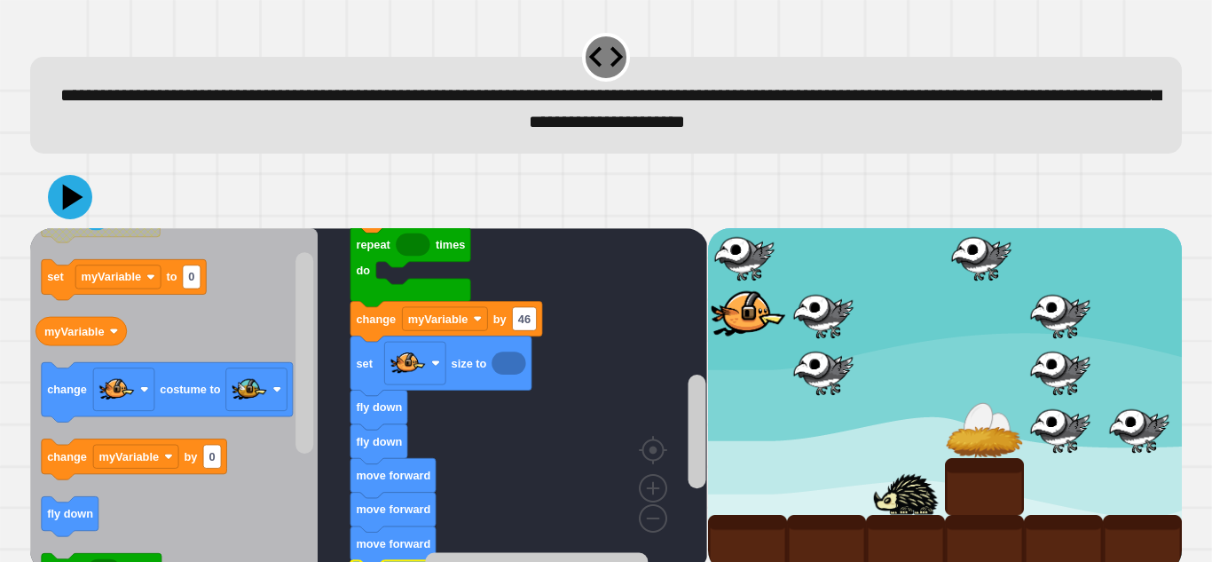
click at [518, 381] on icon "Blockly Workspace" at bounding box center [440, 365] width 181 height 59
click at [508, 372] on icon "Blockly Workspace" at bounding box center [508, 362] width 34 height 23
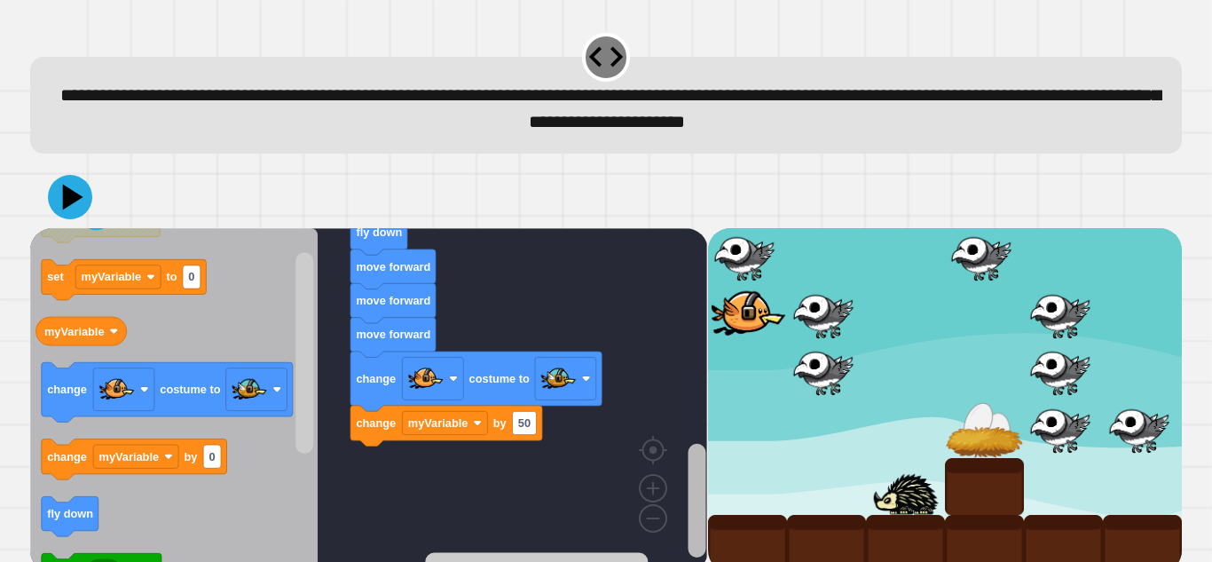
click at [669, 474] on div "when clicked set myVariable to 2 fly down repeat times do change myVariable by …" at bounding box center [368, 400] width 677 height 344
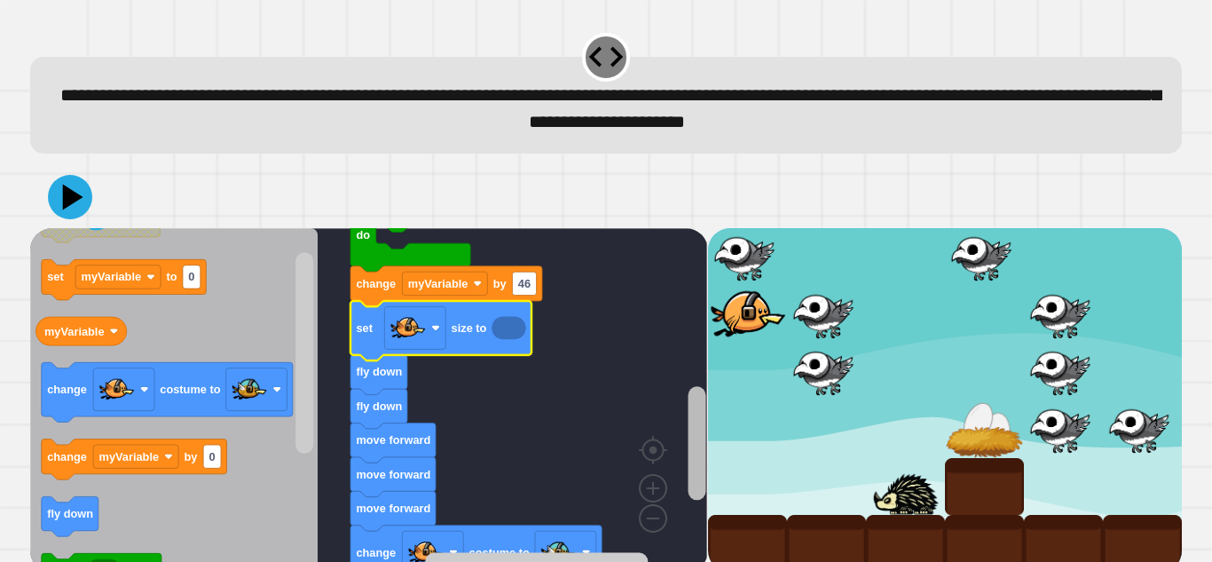
click at [686, 395] on g "Blockly Workspace" at bounding box center [697, 411] width 22 height 321
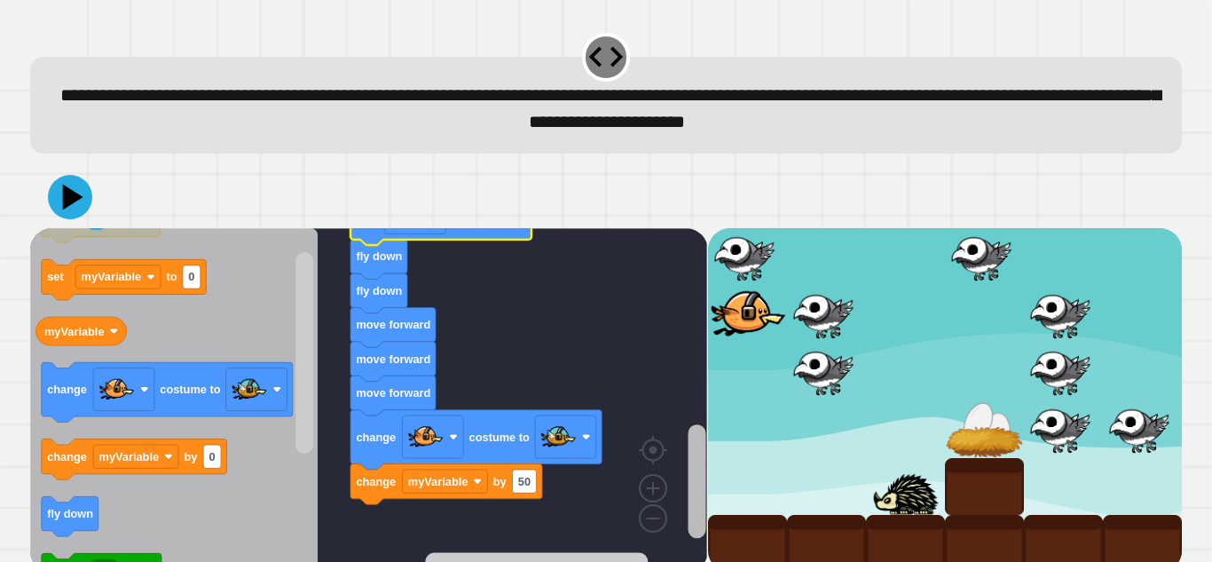
click at [679, 464] on div "when clicked set myVariable to 2 fly down repeat times do change myVariable by …" at bounding box center [368, 400] width 677 height 344
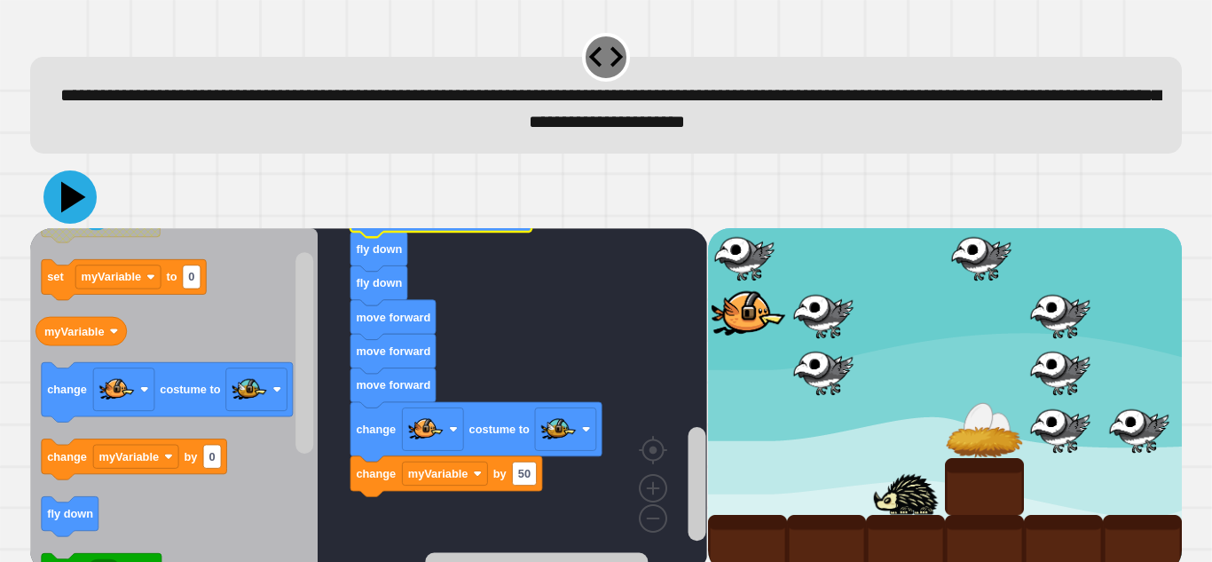
click at [66, 209] on icon at bounding box center [69, 196] width 53 height 53
